Goal: Transaction & Acquisition: Purchase product/service

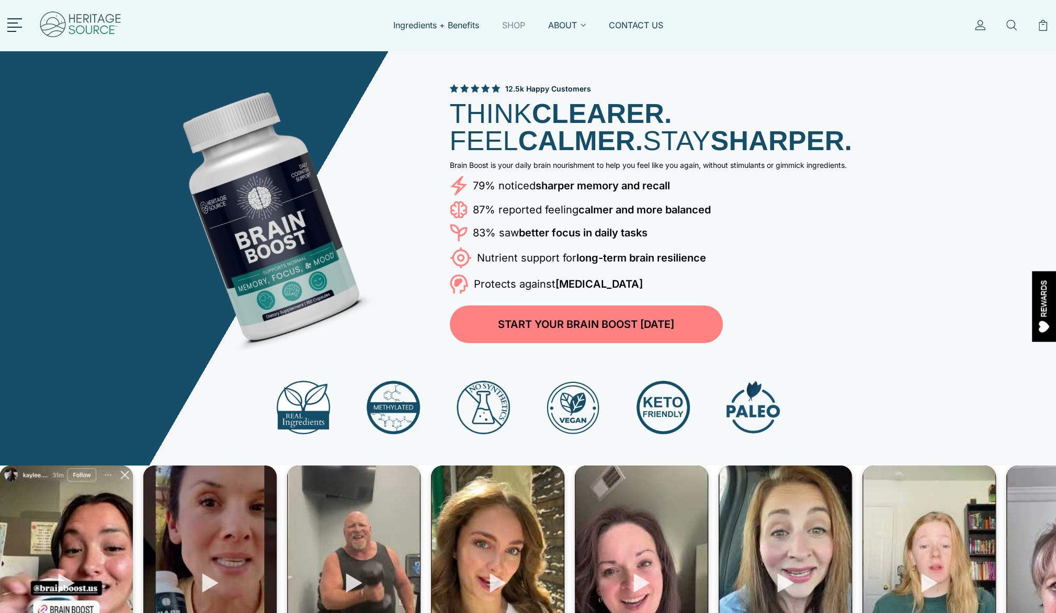
click at [513, 26] on link "SHOP" at bounding box center [513, 31] width 23 height 24
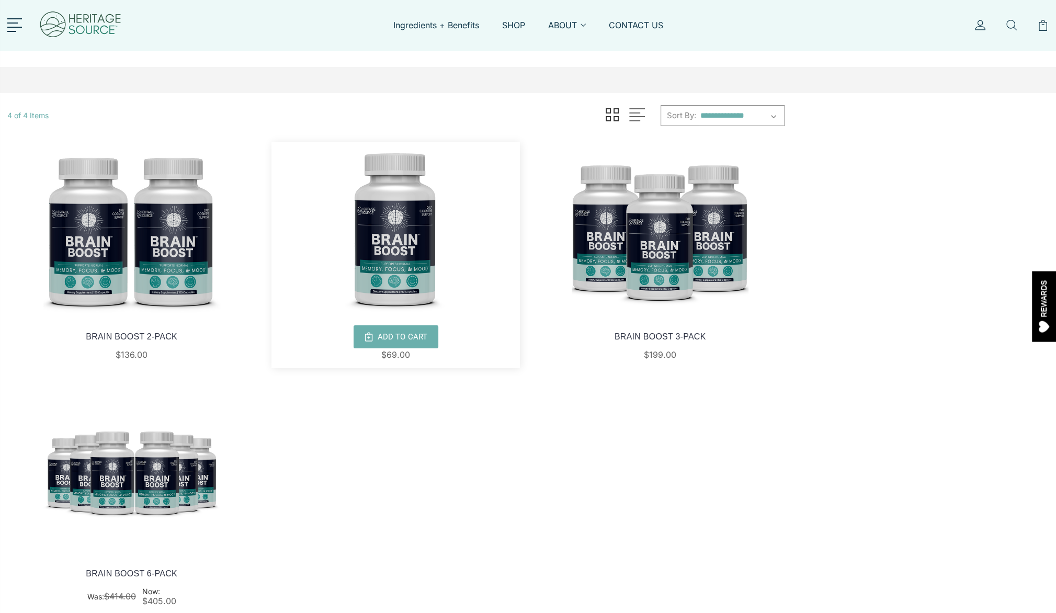
click at [342, 199] on img at bounding box center [396, 230] width 248 height 177
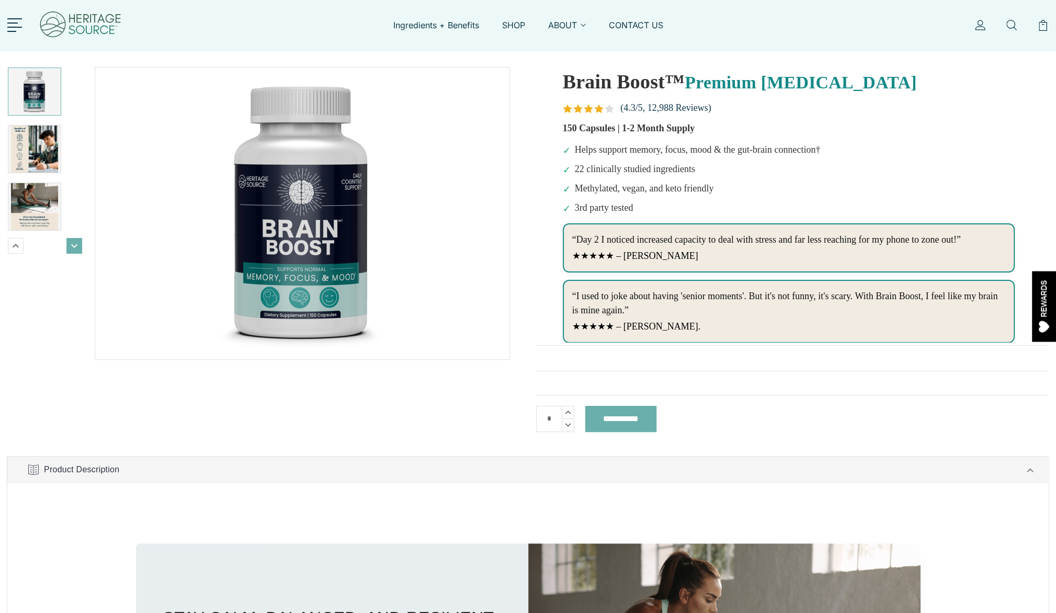
click at [69, 248] on icon "Next" at bounding box center [74, 246] width 13 height 13
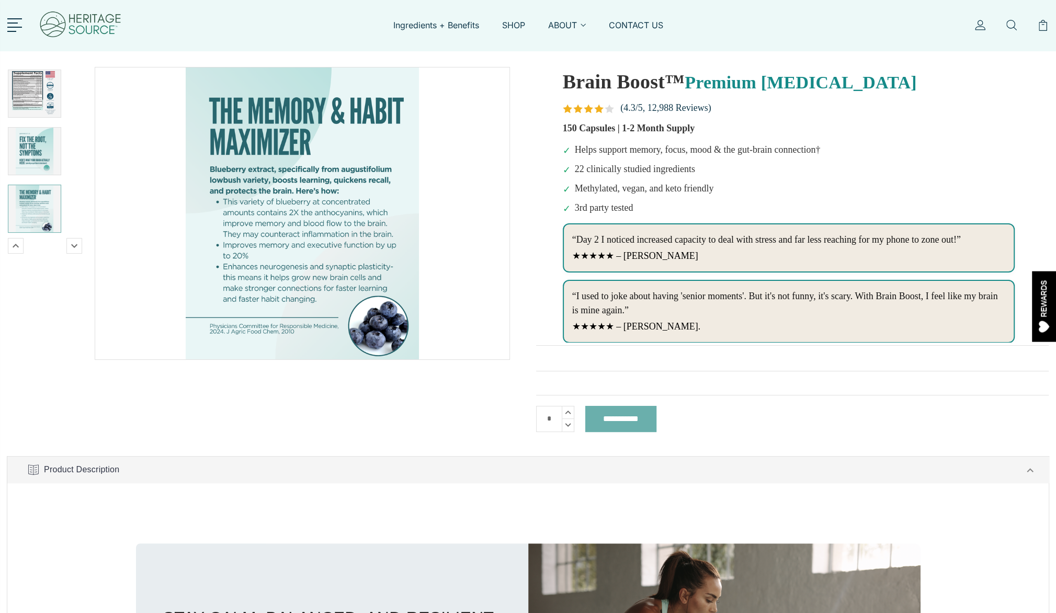
click at [13, 200] on img at bounding box center [34, 208] width 47 height 47
click at [74, 248] on icon "Next" at bounding box center [74, 246] width 13 height 13
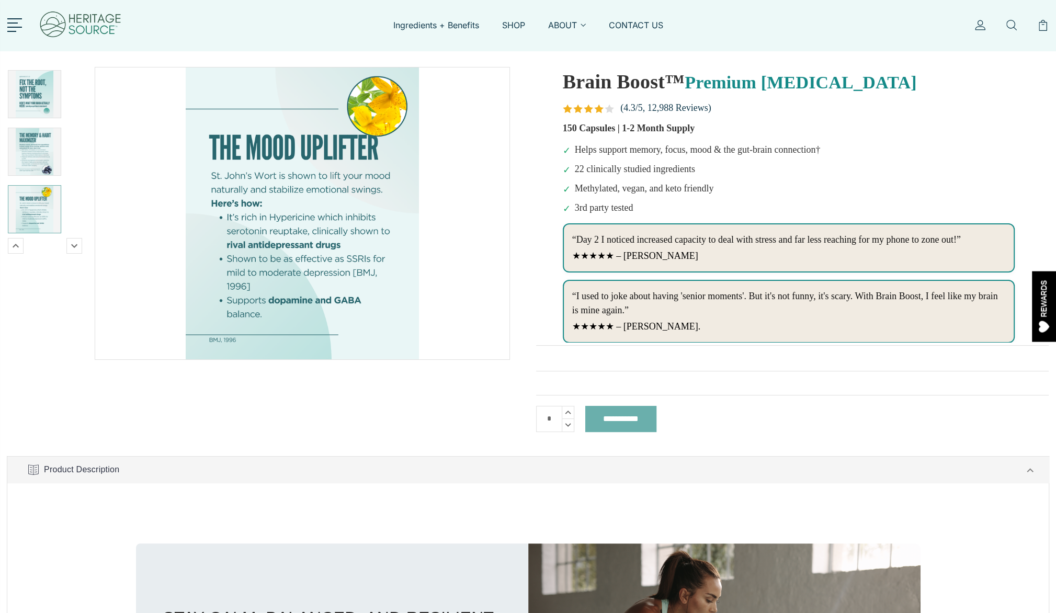
click at [31, 205] on img at bounding box center [34, 209] width 47 height 47
click at [72, 246] on icon "Next" at bounding box center [74, 246] width 13 height 13
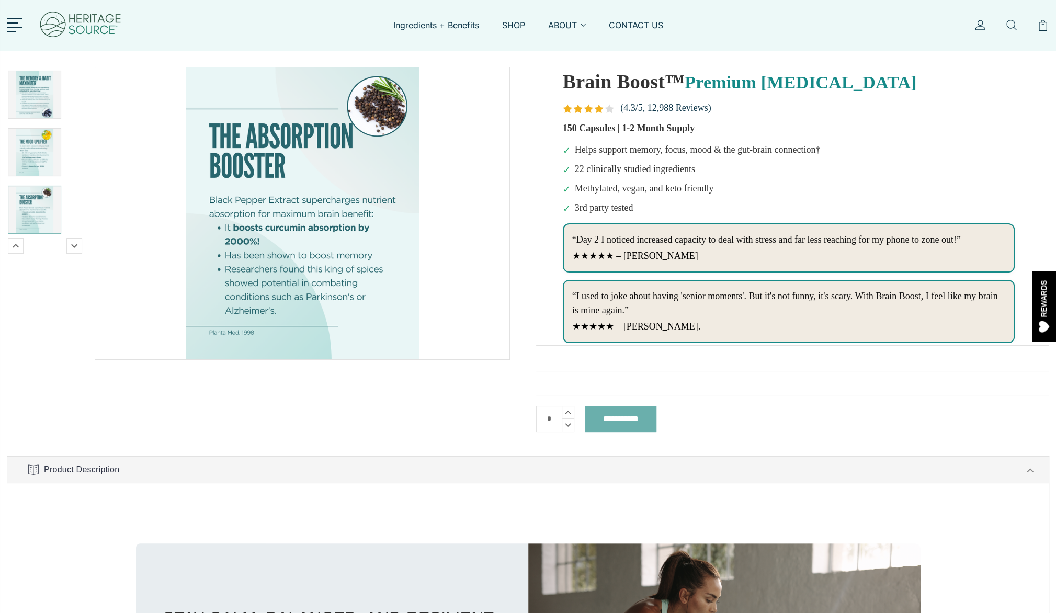
click at [29, 209] on img at bounding box center [34, 209] width 47 height 47
click at [75, 244] on icon "Next" at bounding box center [74, 246] width 13 height 13
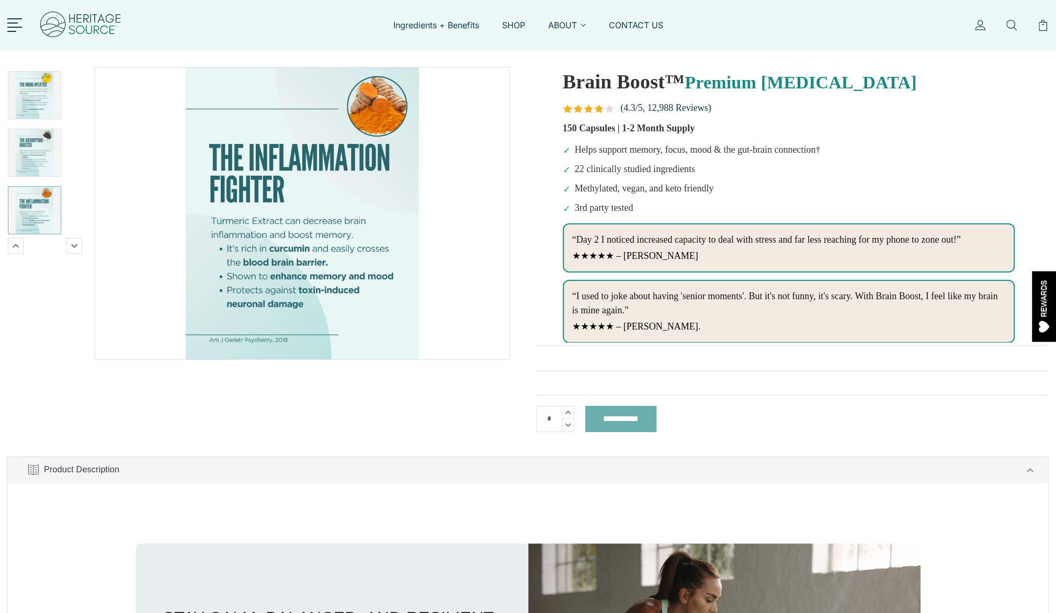
click at [27, 201] on img at bounding box center [34, 210] width 47 height 47
click at [77, 243] on icon "Next" at bounding box center [74, 246] width 13 height 13
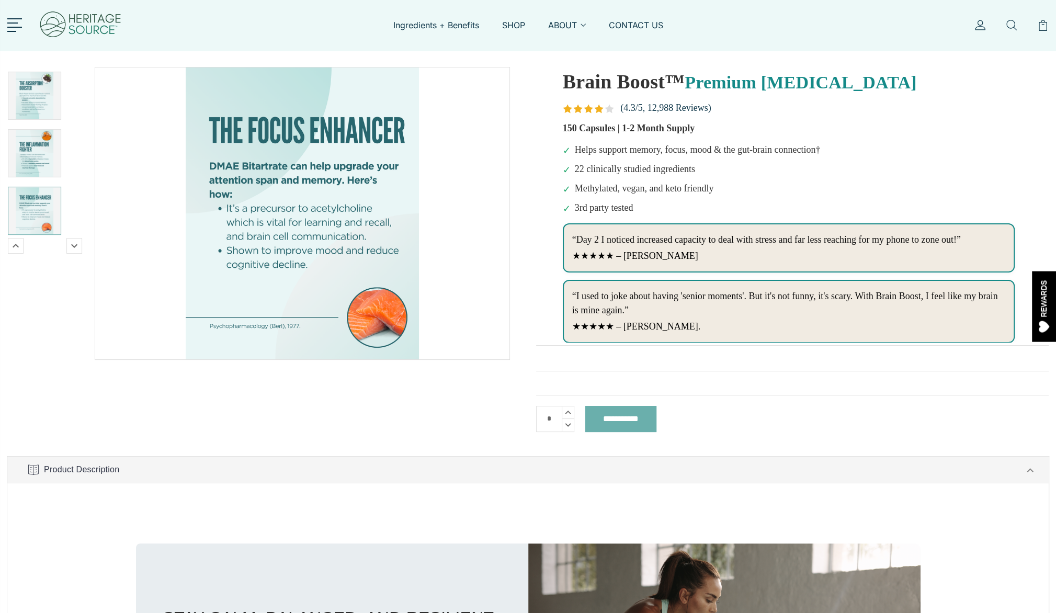
click at [35, 207] on img at bounding box center [34, 210] width 47 height 47
click at [75, 243] on icon "Next" at bounding box center [74, 246] width 13 height 13
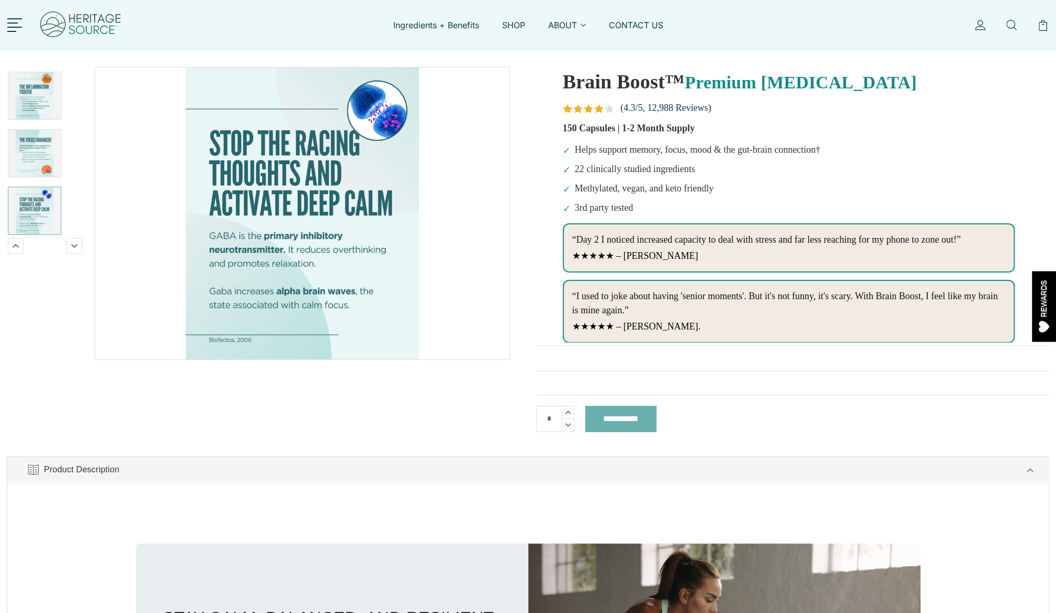
click at [46, 216] on img at bounding box center [34, 210] width 47 height 47
click at [70, 246] on icon "Next" at bounding box center [74, 246] width 13 height 13
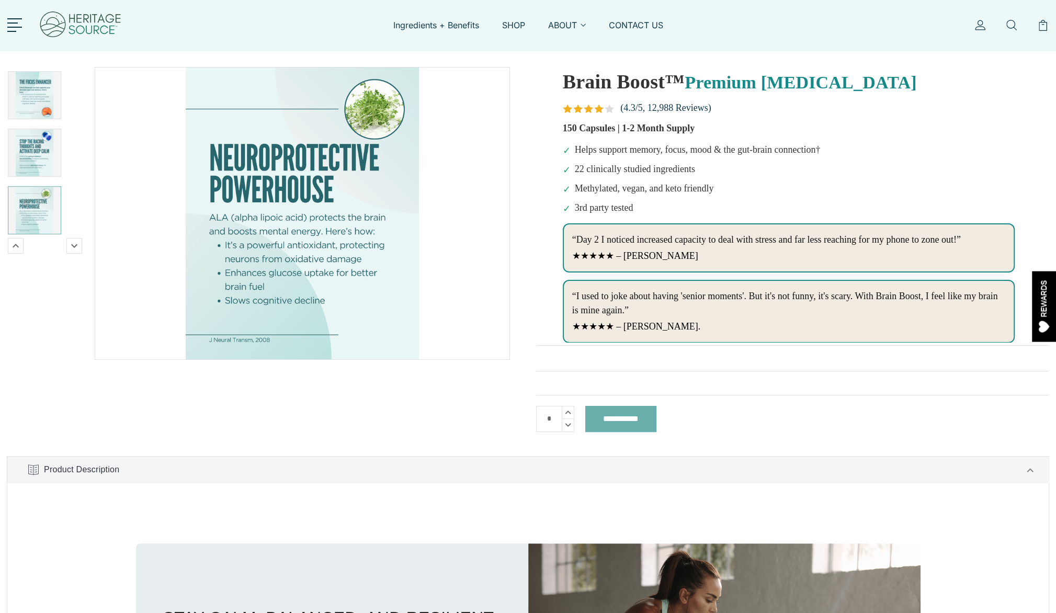
click at [29, 218] on img at bounding box center [34, 210] width 47 height 47
click at [74, 244] on icon "Next" at bounding box center [74, 246] width 13 height 13
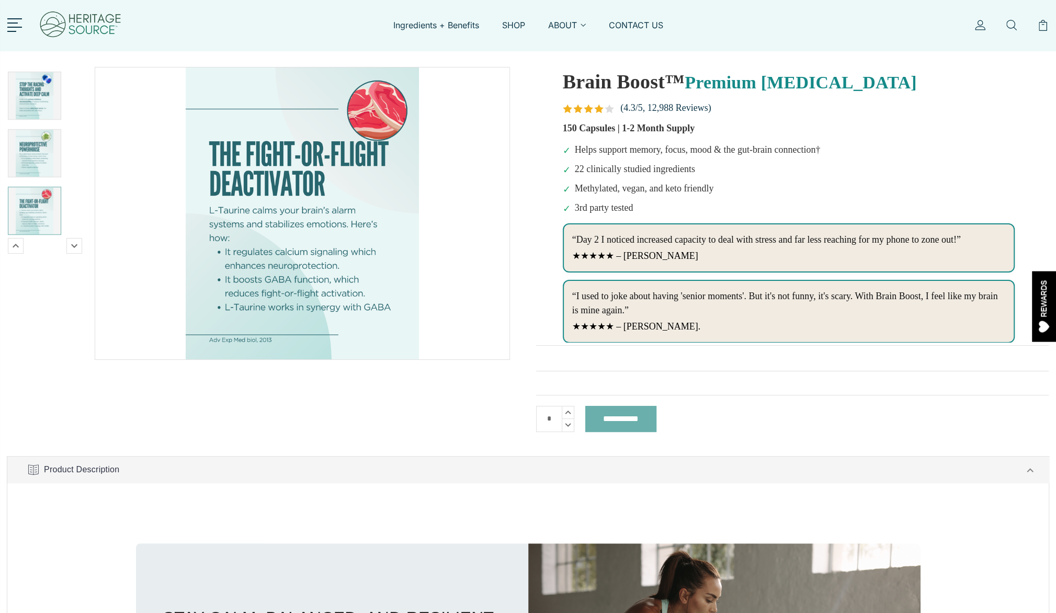
click at [17, 193] on img at bounding box center [34, 210] width 47 height 47
click at [71, 241] on icon "Next" at bounding box center [74, 246] width 13 height 13
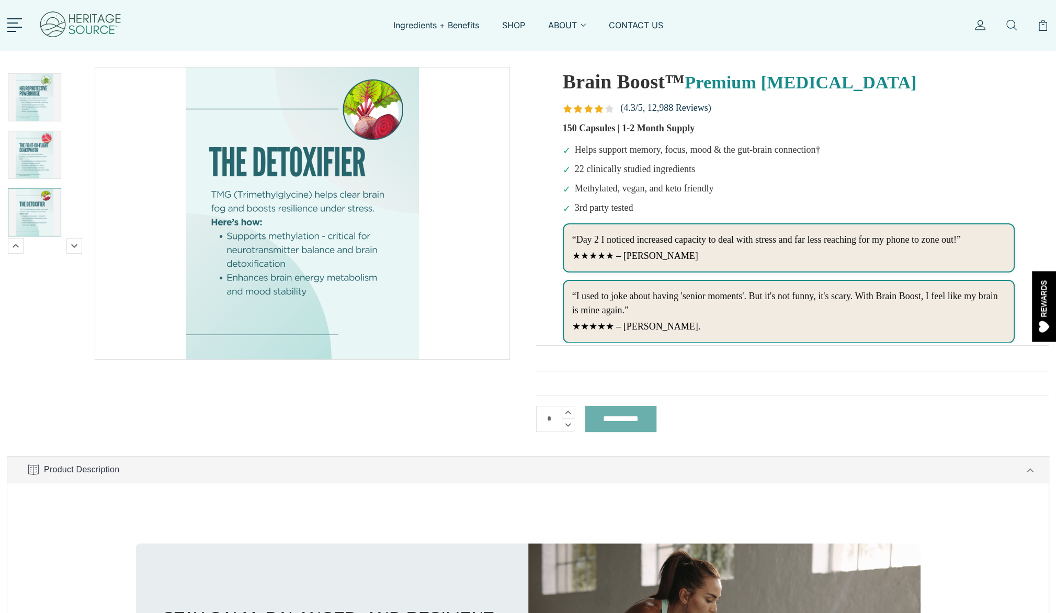
click at [47, 209] on img at bounding box center [34, 212] width 47 height 47
click at [75, 241] on icon "Next" at bounding box center [74, 246] width 13 height 13
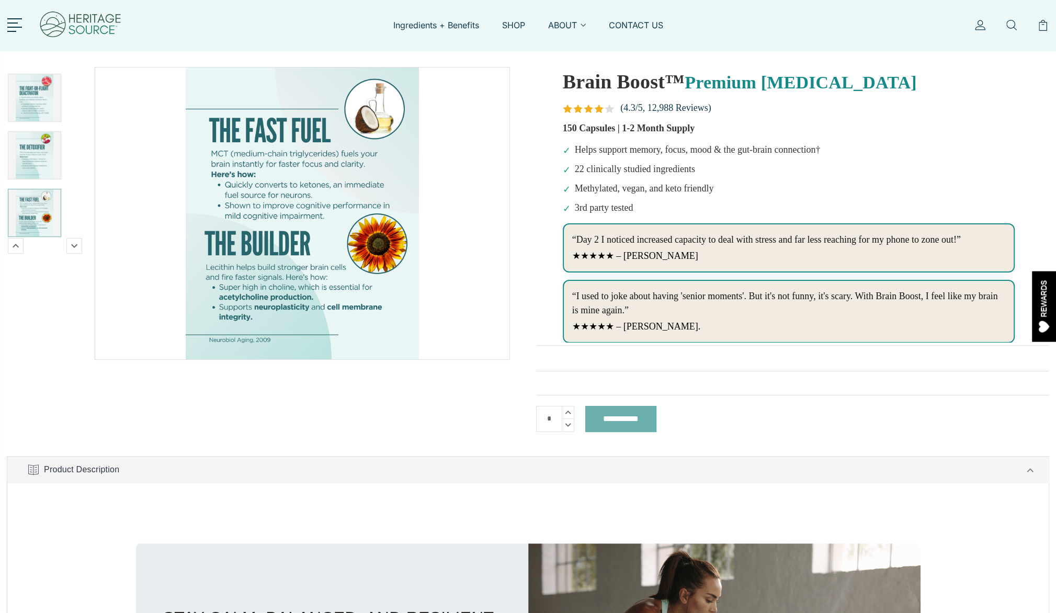
click at [38, 205] on img at bounding box center [34, 212] width 47 height 47
click at [72, 240] on icon "Next" at bounding box center [74, 246] width 13 height 13
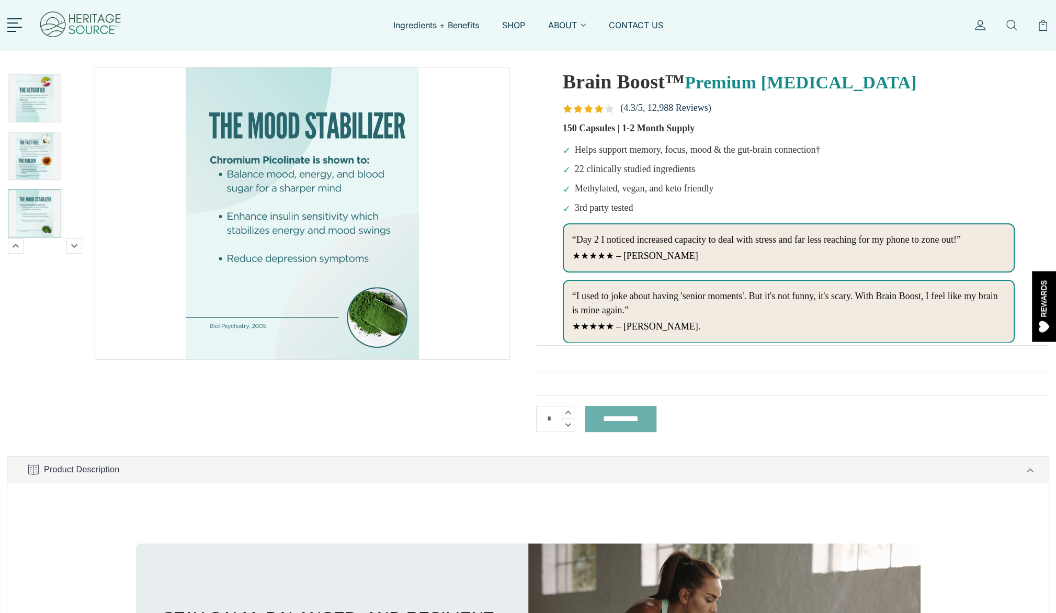
click at [35, 208] on img at bounding box center [34, 213] width 47 height 47
click at [70, 244] on icon "Next" at bounding box center [74, 246] width 13 height 13
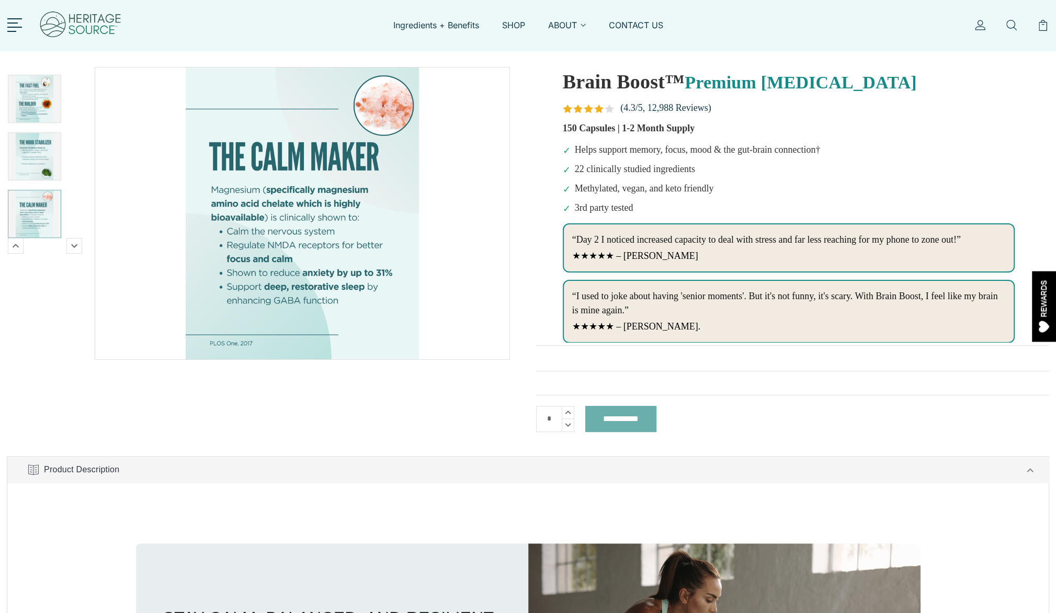
click at [25, 211] on img at bounding box center [34, 213] width 47 height 47
click at [73, 250] on icon "Next" at bounding box center [74, 246] width 13 height 13
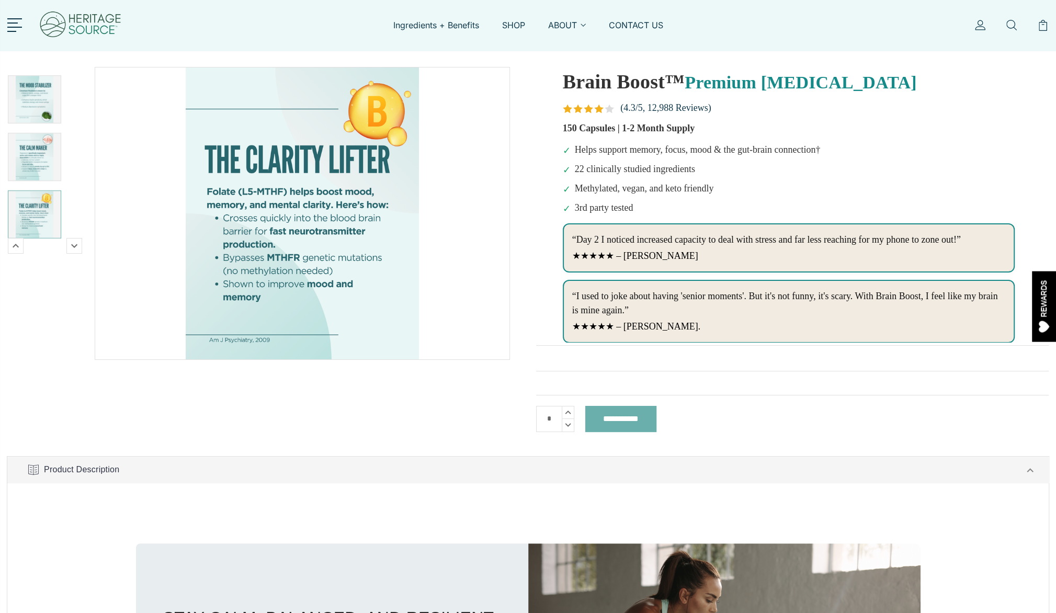
click at [35, 212] on img at bounding box center [34, 214] width 47 height 47
click at [79, 244] on icon "Next" at bounding box center [74, 246] width 13 height 13
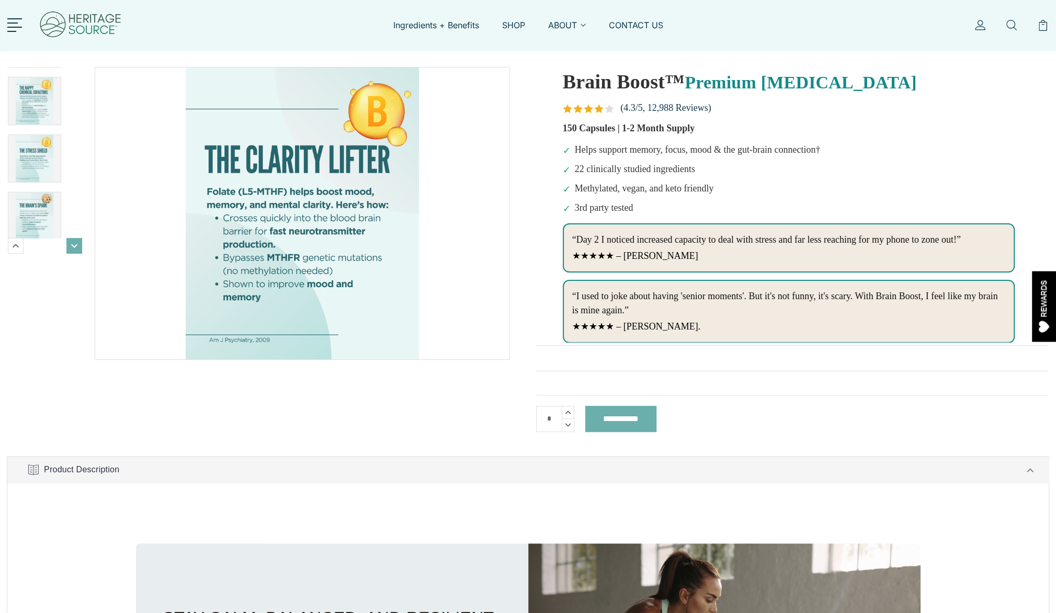
click at [79, 244] on icon "Next" at bounding box center [74, 246] width 13 height 13
click at [17, 245] on use "Previous" at bounding box center [16, 246] width 6 height 4
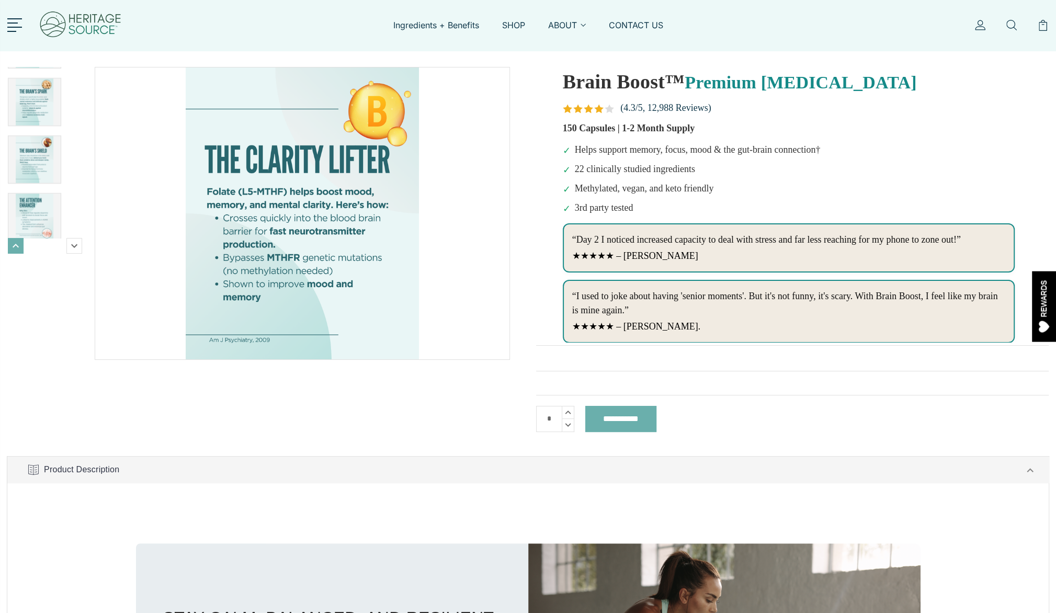
click at [17, 245] on use "Previous" at bounding box center [16, 246] width 6 height 4
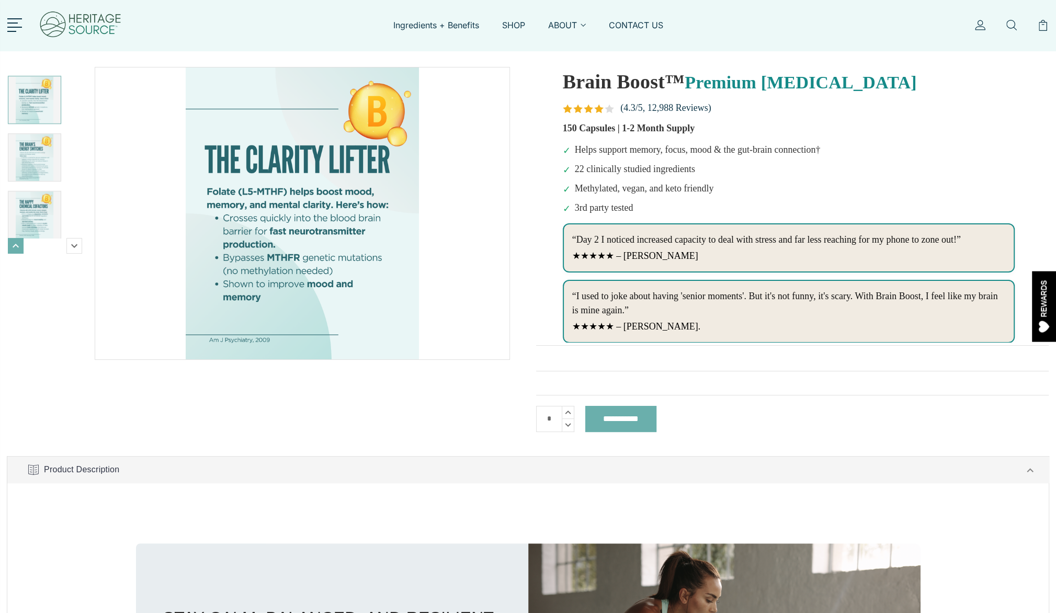
click at [17, 245] on use "Previous" at bounding box center [16, 246] width 6 height 4
click at [72, 244] on icon "Next" at bounding box center [74, 246] width 13 height 13
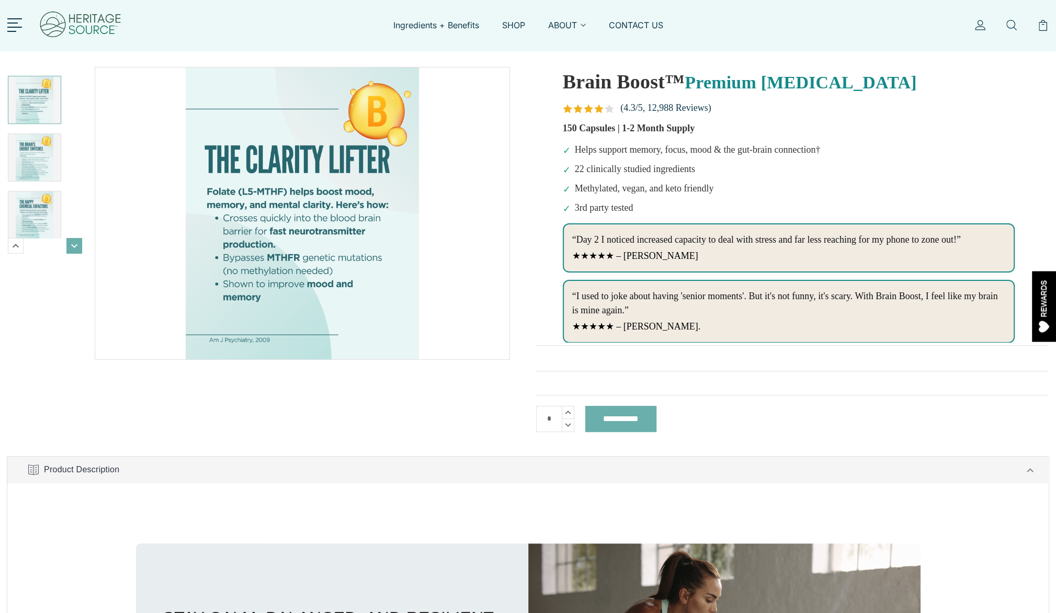
click at [72, 244] on icon "Next" at bounding box center [74, 246] width 13 height 13
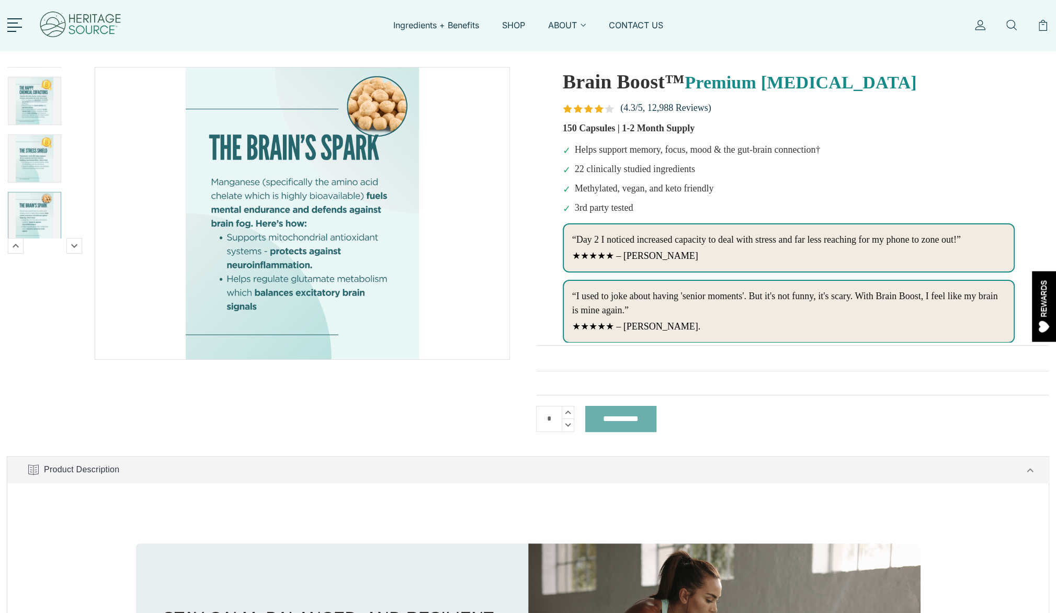
click at [39, 208] on img at bounding box center [34, 216] width 47 height 47
click at [74, 244] on icon "Next" at bounding box center [74, 246] width 13 height 13
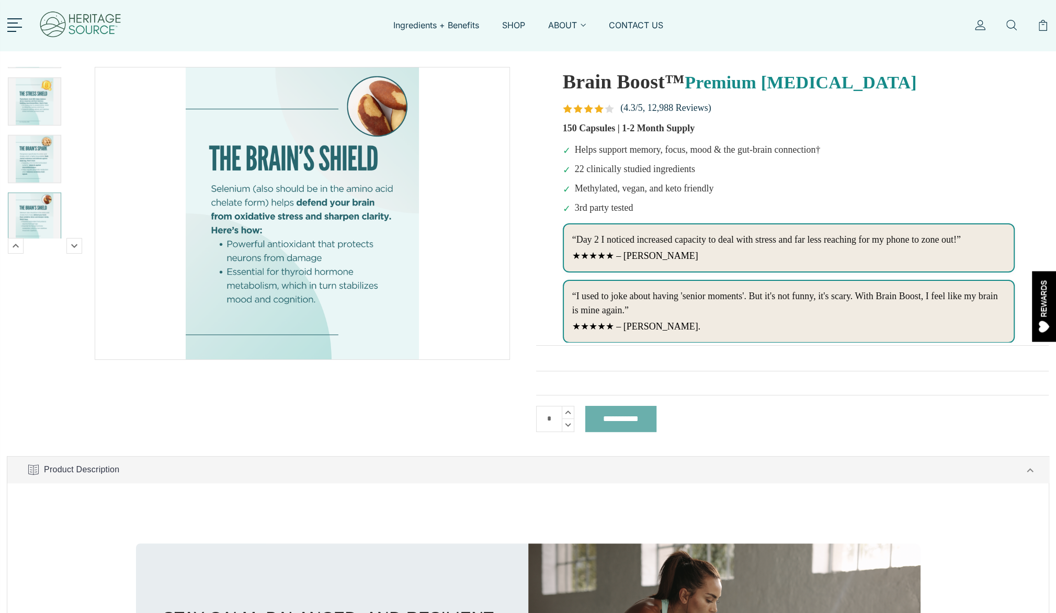
click at [37, 206] on img at bounding box center [34, 216] width 47 height 47
click at [73, 249] on icon "Next" at bounding box center [74, 246] width 13 height 13
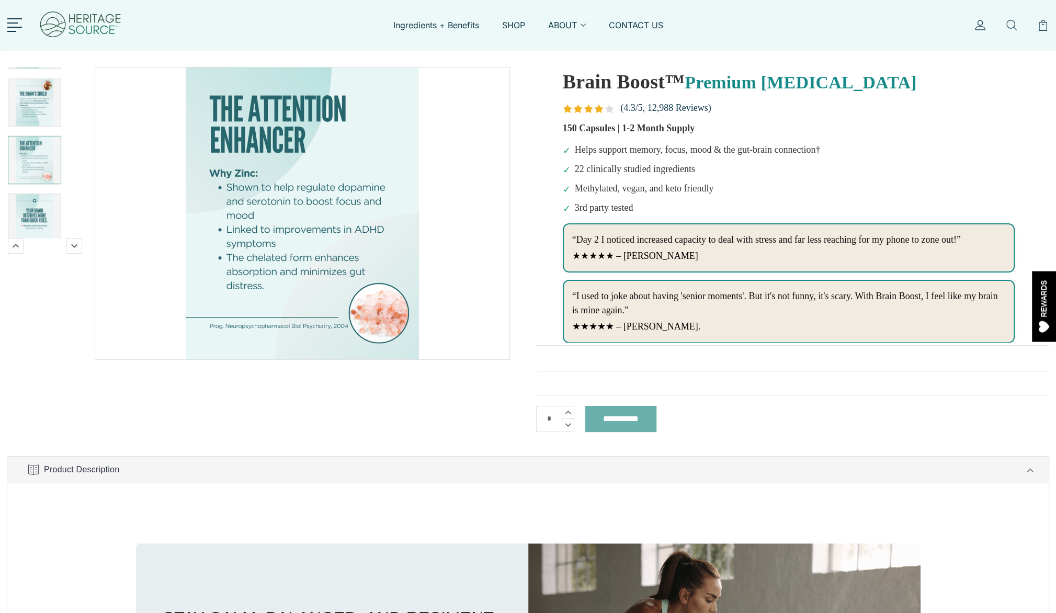
click at [32, 152] on img at bounding box center [34, 160] width 47 height 47
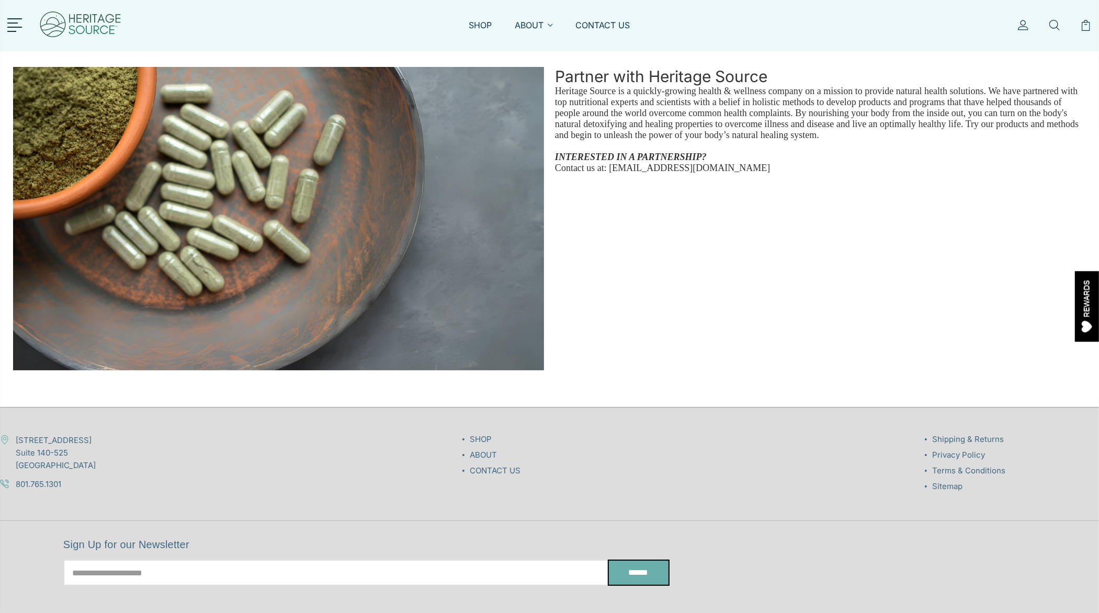
click at [77, 18] on img at bounding box center [81, 25] width 84 height 41
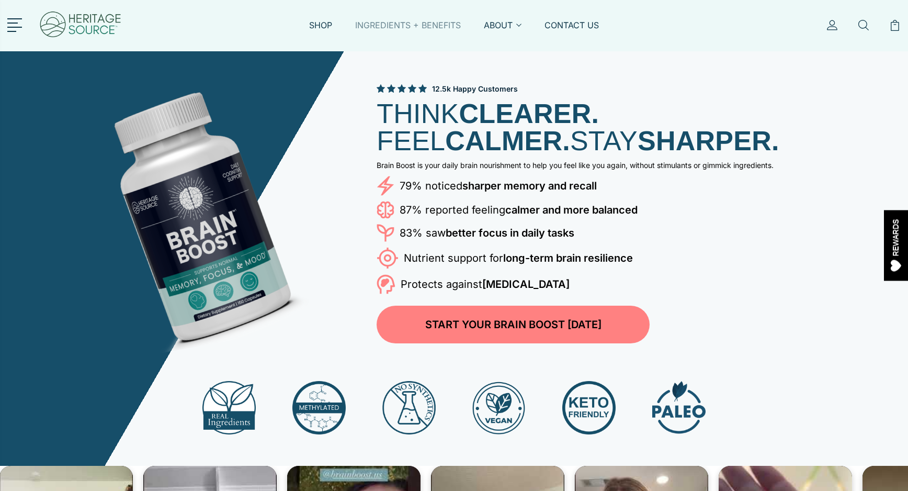
click at [385, 26] on link "INGREDIENTS + BENEFITS" at bounding box center [408, 31] width 106 height 24
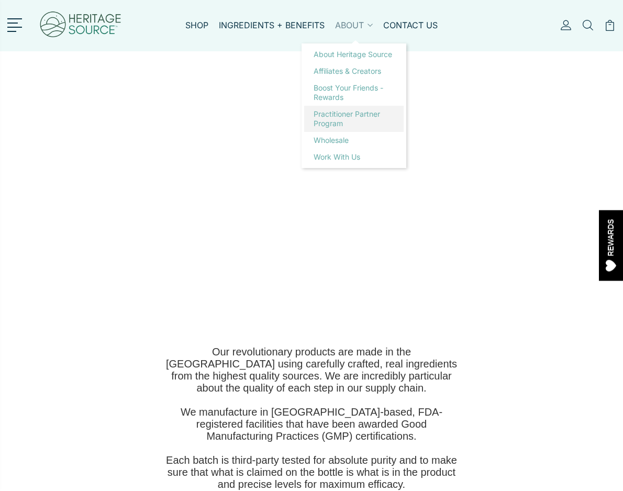
click at [330, 115] on link "Practitioner Partner Program" at bounding box center [353, 119] width 99 height 26
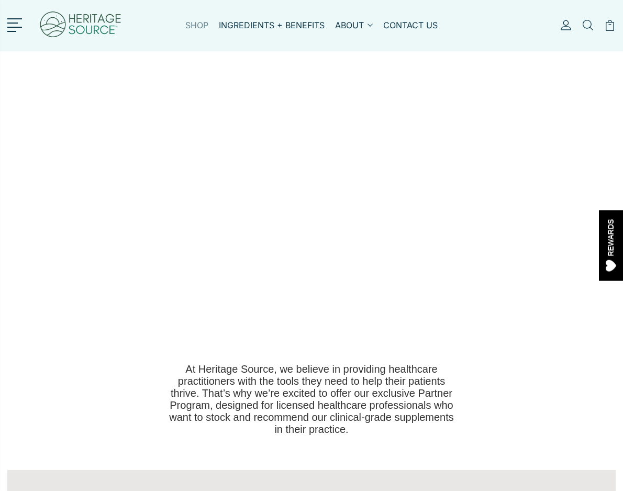
click at [201, 24] on link "SHOP" at bounding box center [196, 31] width 23 height 24
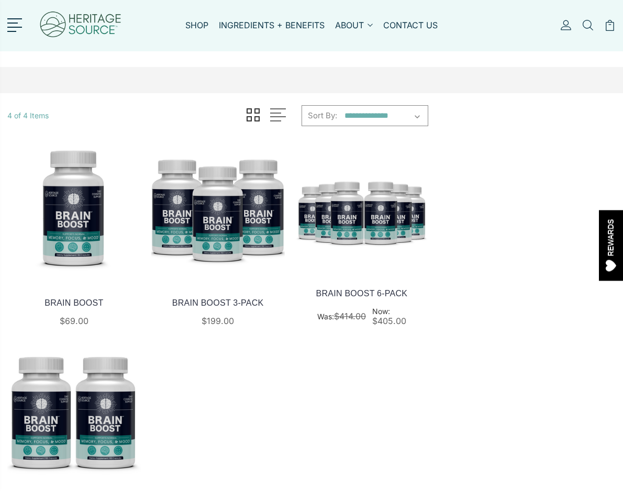
click at [61, 190] on img at bounding box center [73, 208] width 133 height 133
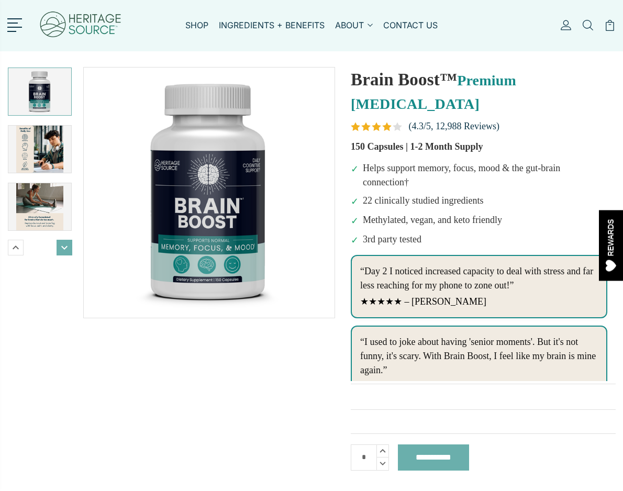
click at [65, 248] on use "Next" at bounding box center [64, 247] width 6 height 4
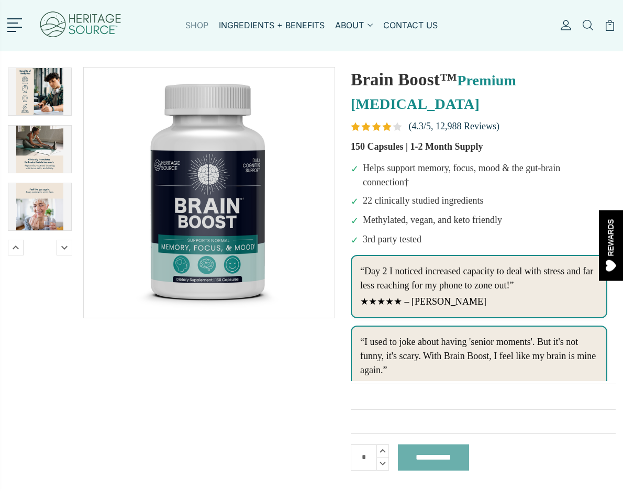
click at [200, 28] on link "SHOP" at bounding box center [196, 31] width 23 height 24
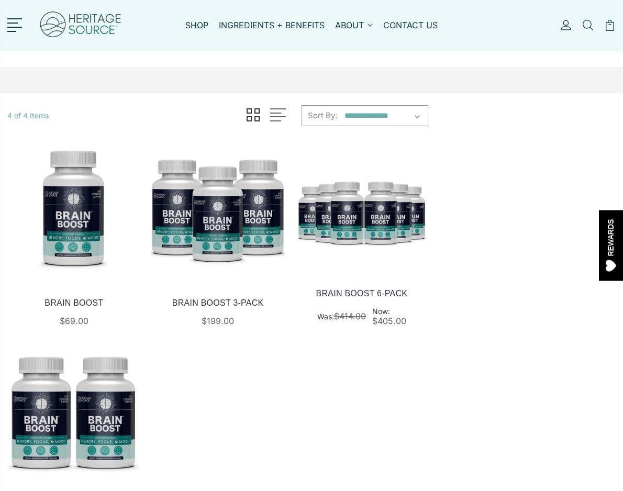
click at [198, 197] on img at bounding box center [217, 208] width 133 height 133
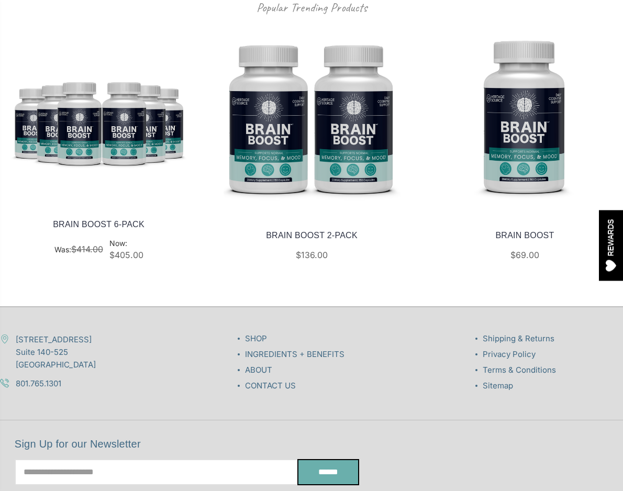
scroll to position [2001, 0]
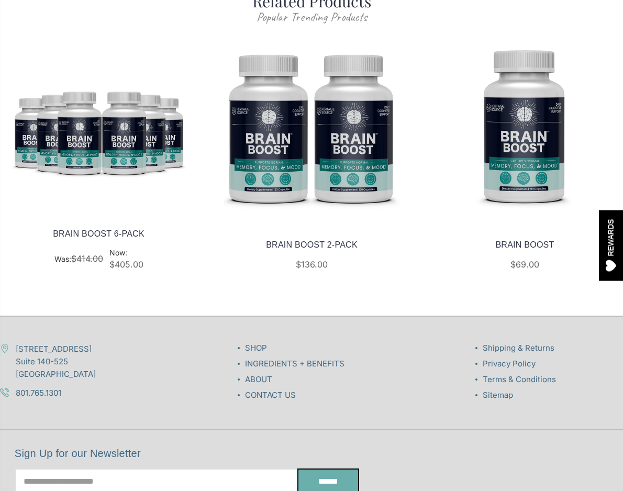
click at [126, 129] on img at bounding box center [98, 127] width 197 height 177
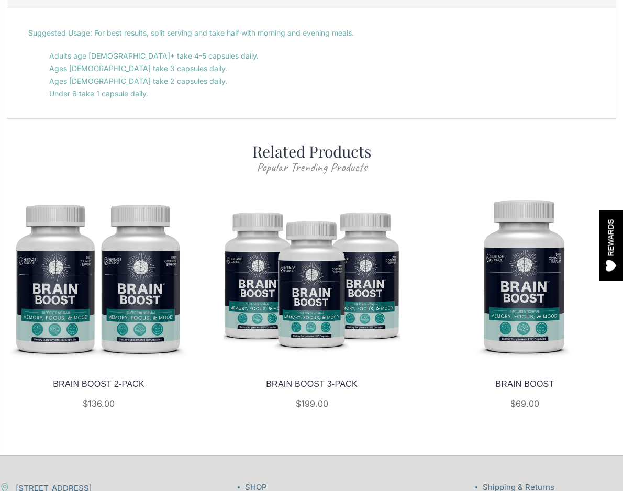
scroll to position [554, 0]
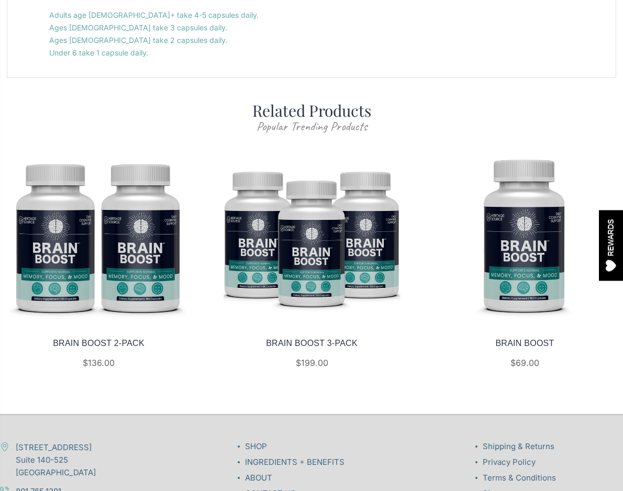
click at [126, 279] on img at bounding box center [98, 236] width 197 height 177
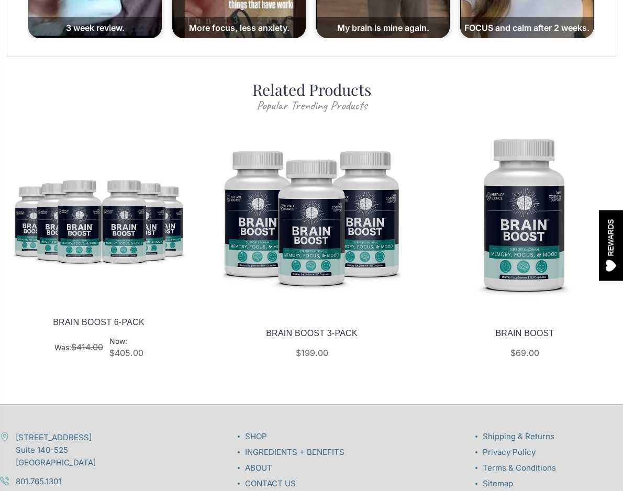
scroll to position [1878, 0]
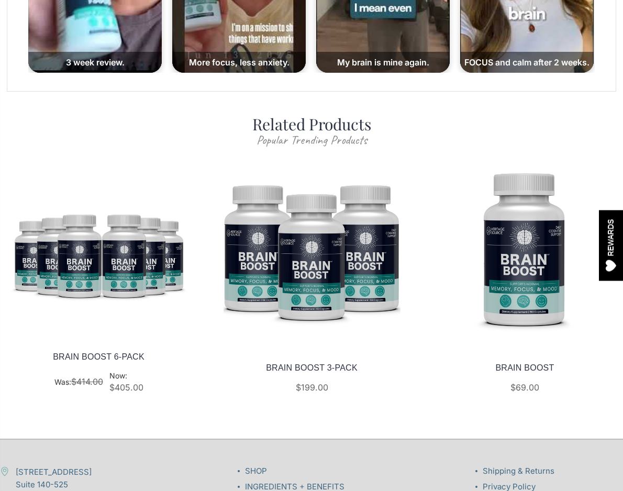
click at [319, 288] on img at bounding box center [311, 250] width 197 height 177
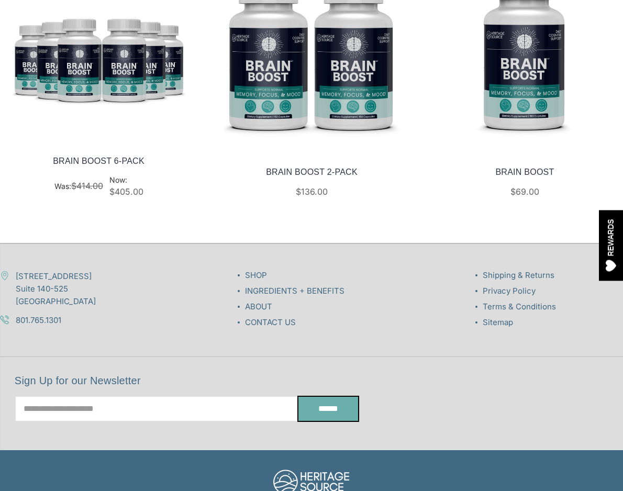
scroll to position [2073, 0]
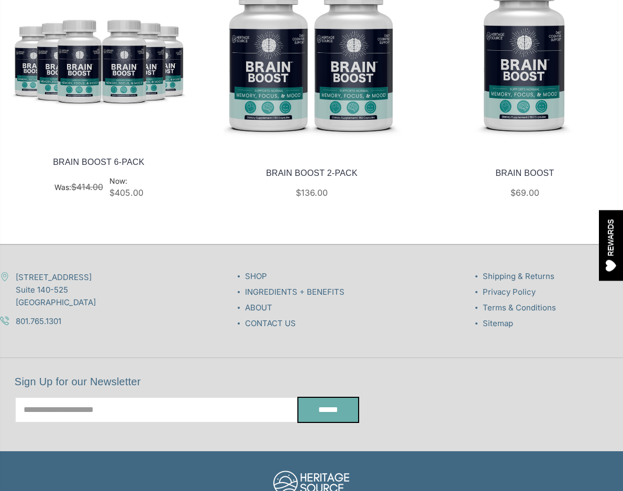
click at [540, 119] on img at bounding box center [524, 55] width 197 height 177
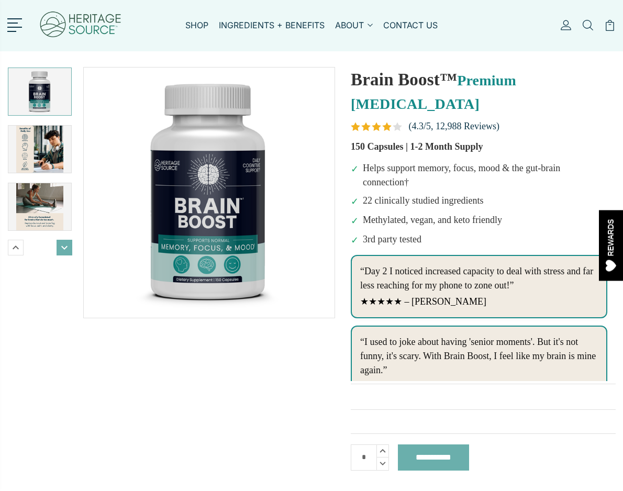
click at [67, 247] on icon "Next" at bounding box center [64, 247] width 13 height 13
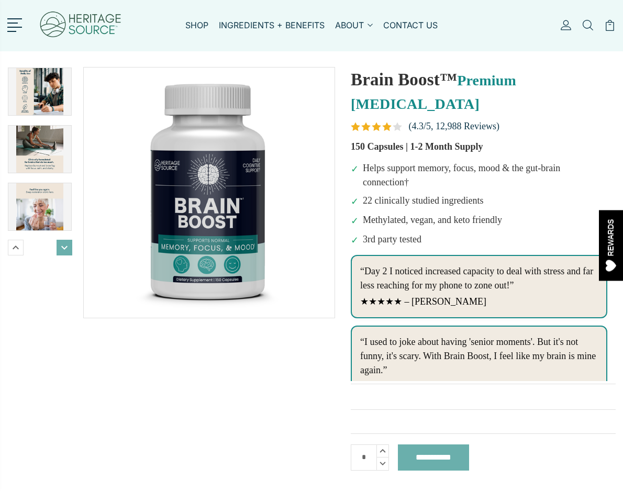
click at [67, 247] on icon "Next" at bounding box center [64, 247] width 13 height 13
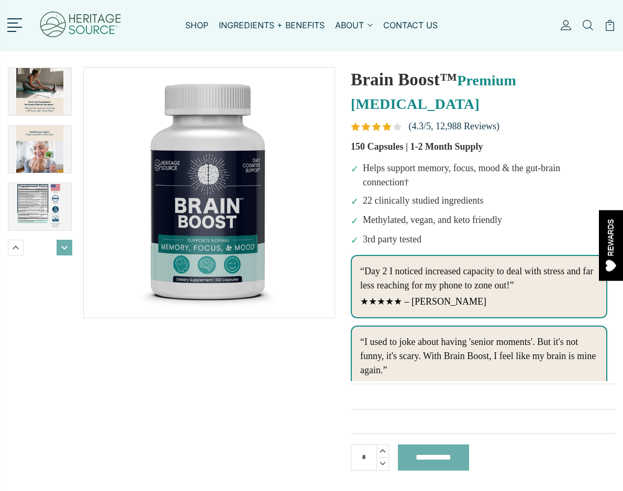
click at [67, 247] on icon "Next" at bounding box center [64, 247] width 13 height 13
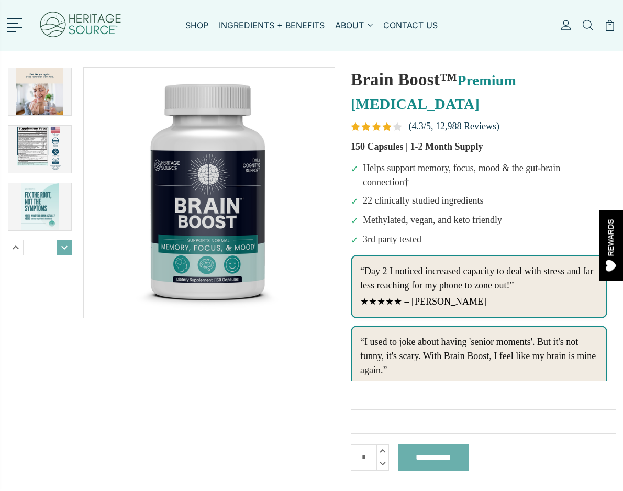
click at [67, 247] on icon "Next" at bounding box center [64, 247] width 13 height 13
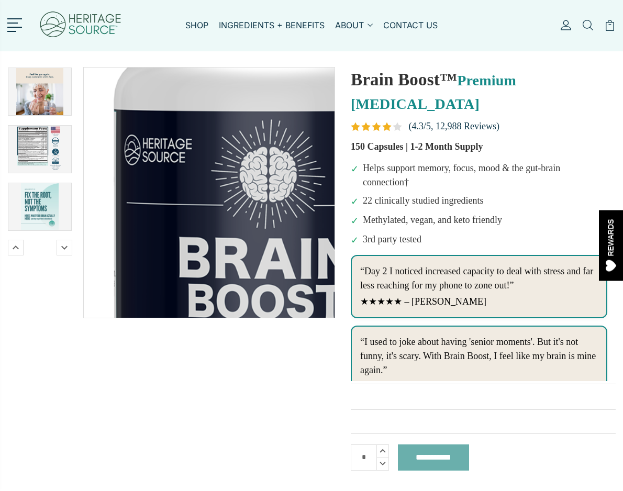
click at [172, 174] on img at bounding box center [270, 223] width 670 height 670
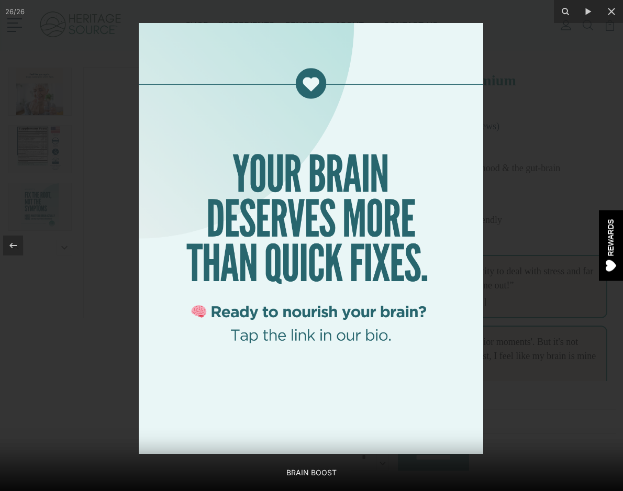
click at [522, 218] on div at bounding box center [311, 245] width 623 height 491
